Goal: Check status: Check status

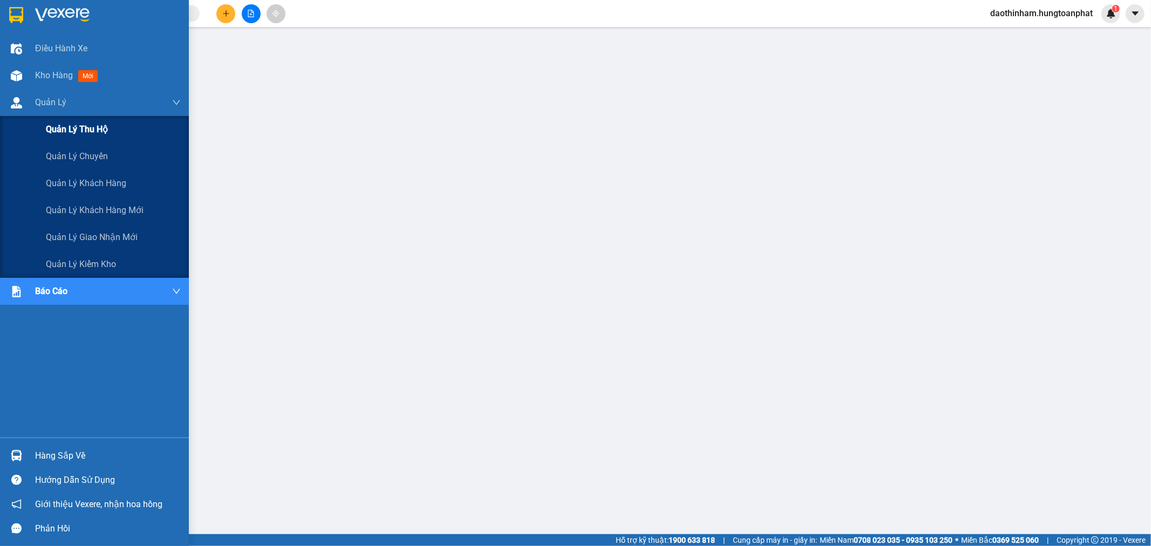
click at [58, 138] on div "Quản lý thu hộ" at bounding box center [113, 129] width 135 height 27
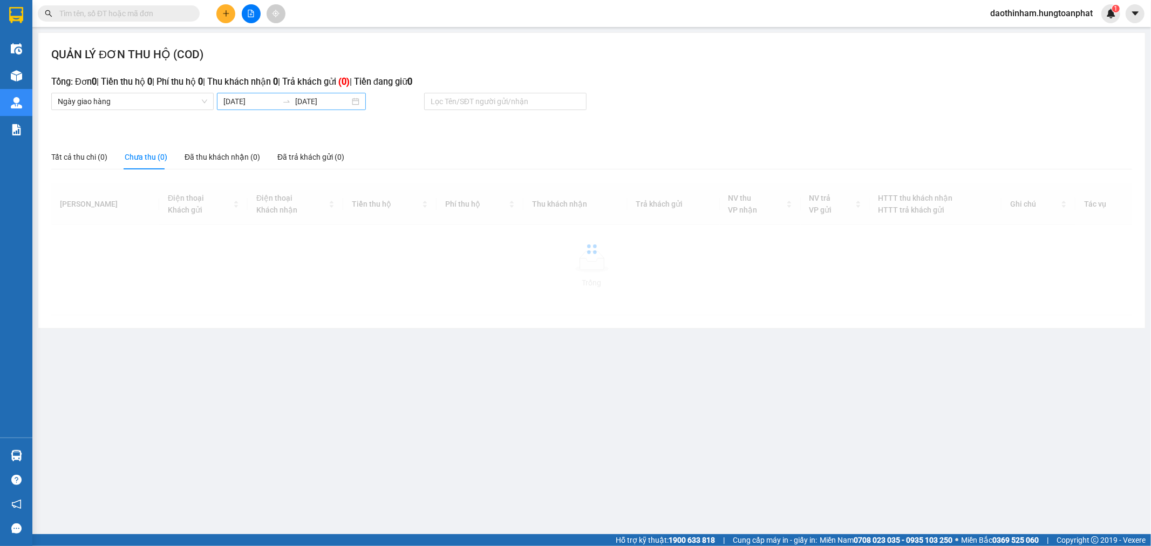
click at [266, 101] on body "Kết quả tìm kiếm ( 0 ) Bộ lọc No Data daothinham.hungtoanphat 1 Điều hành xe Kh…" at bounding box center [575, 273] width 1151 height 546
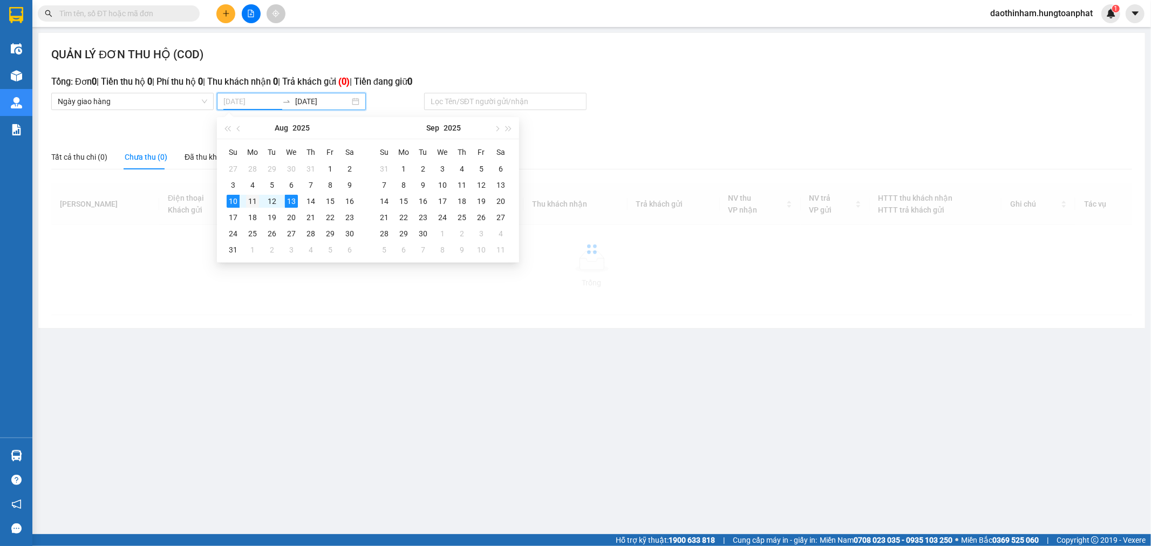
type input "[DATE]"
click at [256, 202] on div "11" at bounding box center [252, 201] width 13 height 13
type input "[DATE]"
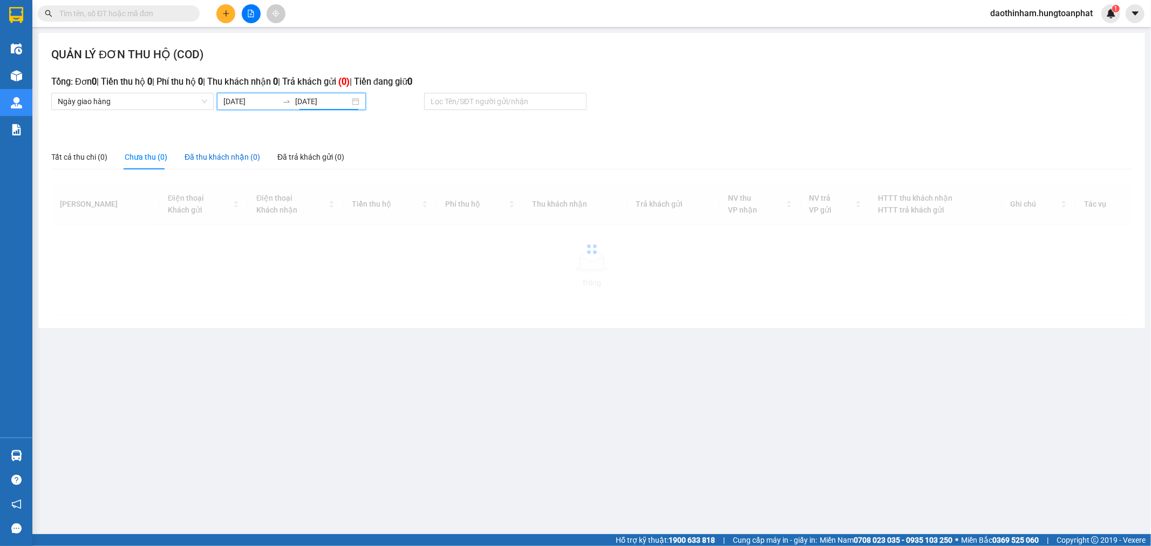
click at [212, 163] on div "Đã thu khách nhận (0)" at bounding box center [223, 157] width 76 height 12
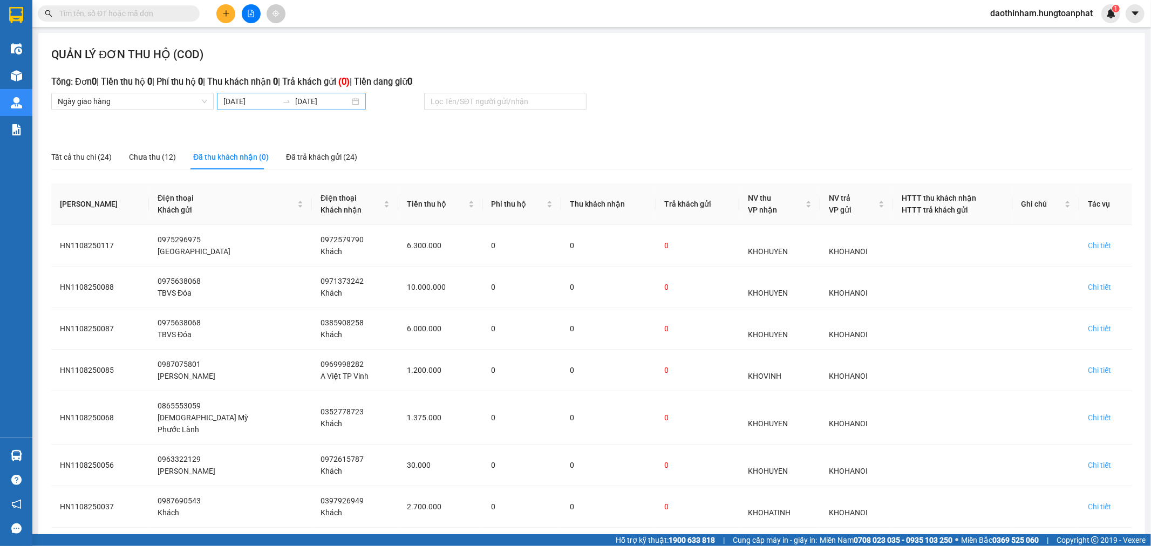
click at [235, 99] on input "[DATE]" at bounding box center [250, 102] width 55 height 12
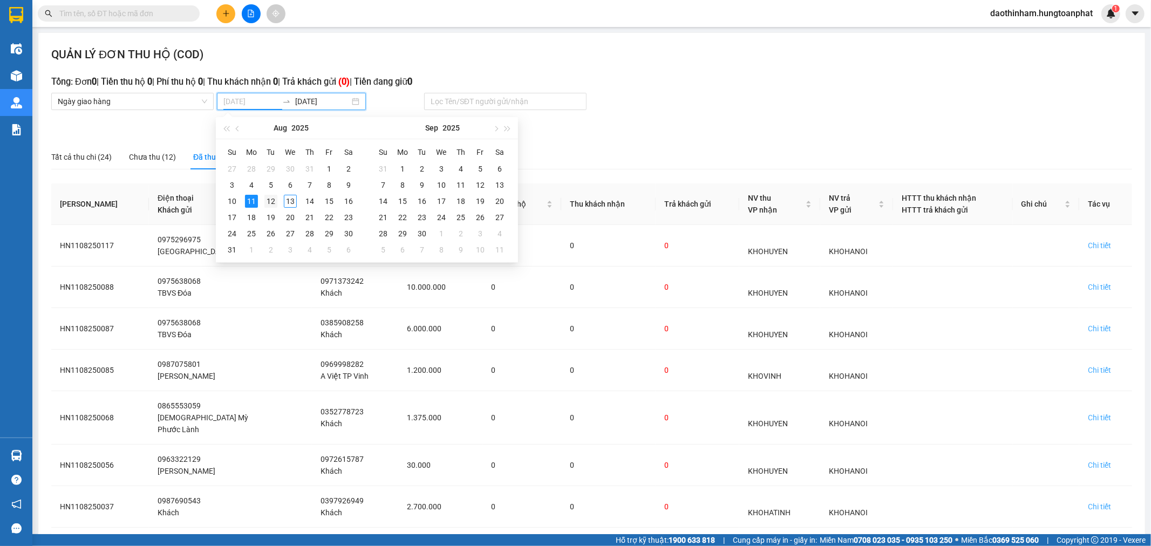
type input "[DATE]"
click at [270, 201] on div "12" at bounding box center [270, 201] width 13 height 13
type input "[DATE]"
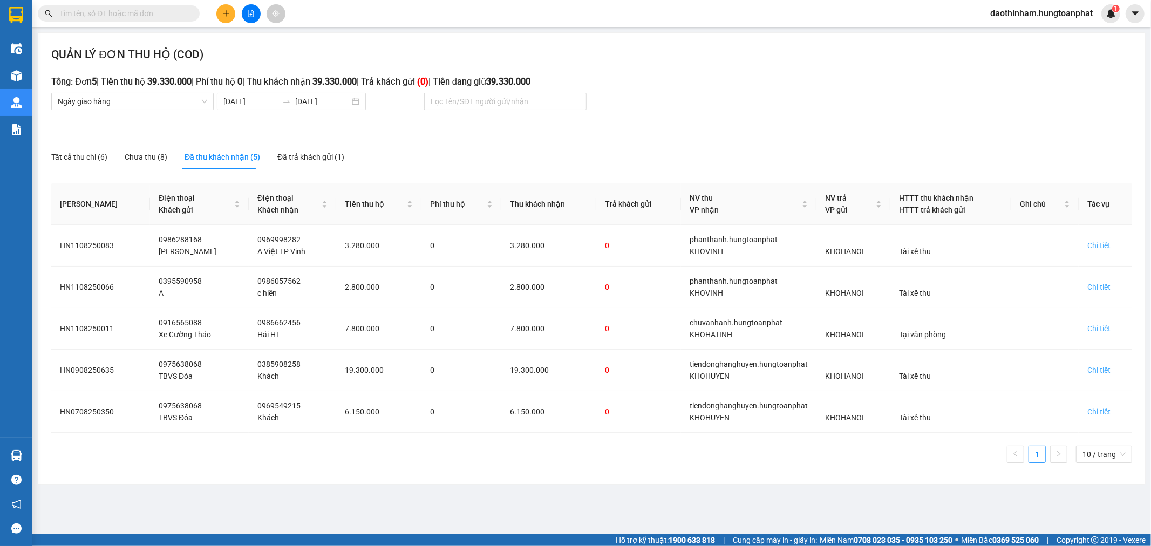
click at [622, 329] on main "QUẢN LÝ ĐƠN THU HỘ (COD) Tổng: Đơn 5 | Tiền thu hộ 39.330.000 | Phí thu hộ 0 | …" at bounding box center [575, 267] width 1151 height 534
